Goal: Task Accomplishment & Management: Complete application form

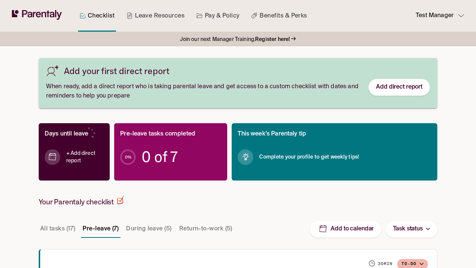
click at [91, 68] on h3 "Add your first direct report" at bounding box center [117, 71] width 106 height 9
click at [116, 71] on h3 "Add your first direct report" at bounding box center [117, 71] width 106 height 9
click at [431, 103] on div "Add your first direct report When ready, add a direct report who is taking pare…" at bounding box center [238, 83] width 398 height 50
click at [238, 83] on span "When ready, add a direct report who is taking parental leave and get access to …" at bounding box center [204, 91] width 316 height 19
click at [195, 91] on span "When ready, add a direct report who is taking parental leave and get access to …" at bounding box center [204, 91] width 316 height 19
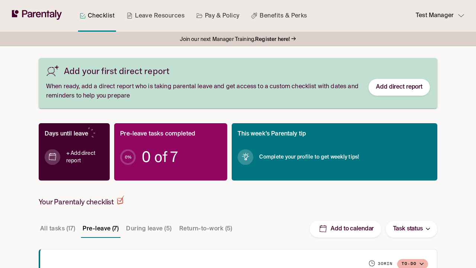
click at [204, 91] on span "When ready, add a direct report who is taking parental leave and get access to …" at bounding box center [204, 91] width 316 height 19
click at [419, 87] on link "Add direct report" at bounding box center [399, 87] width 46 height 8
click at [399, 87] on link "Add direct report" at bounding box center [399, 87] width 46 height 8
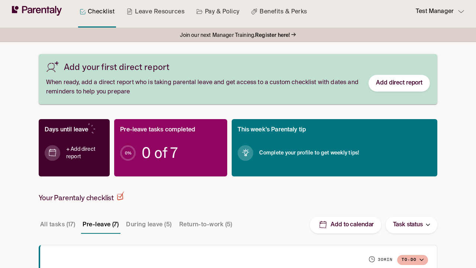
scroll to position [4, 0]
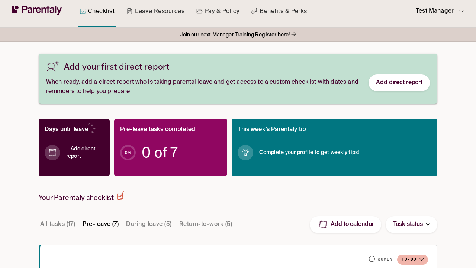
click at [324, 36] on div "Join our next Manager Training. Register here! →" at bounding box center [238, 34] width 476 height 14
click at [238, 35] on span "Join our next Manager Training. Register here!" at bounding box center [235, 35] width 110 height 10
